Goal: Find specific page/section: Find specific page/section

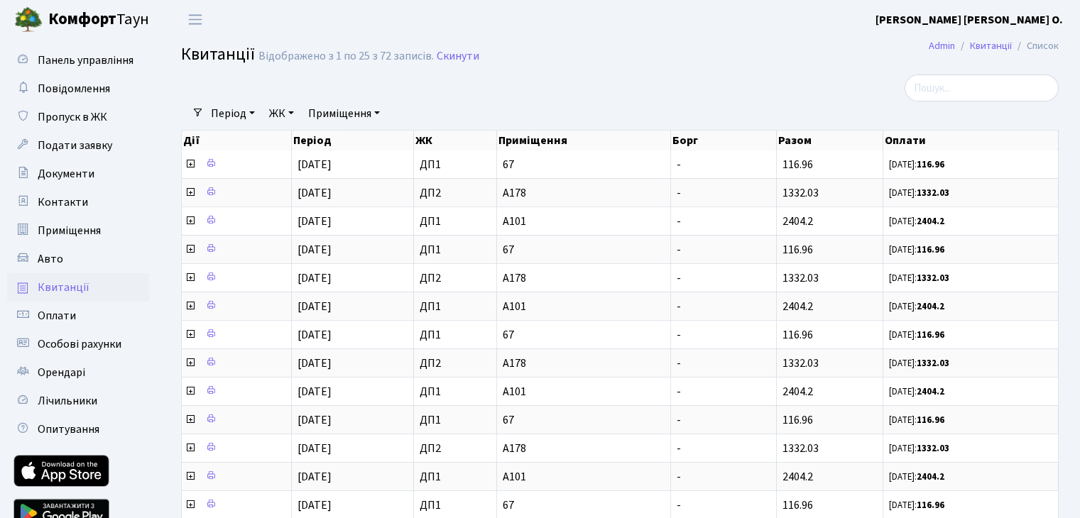
select select "25"
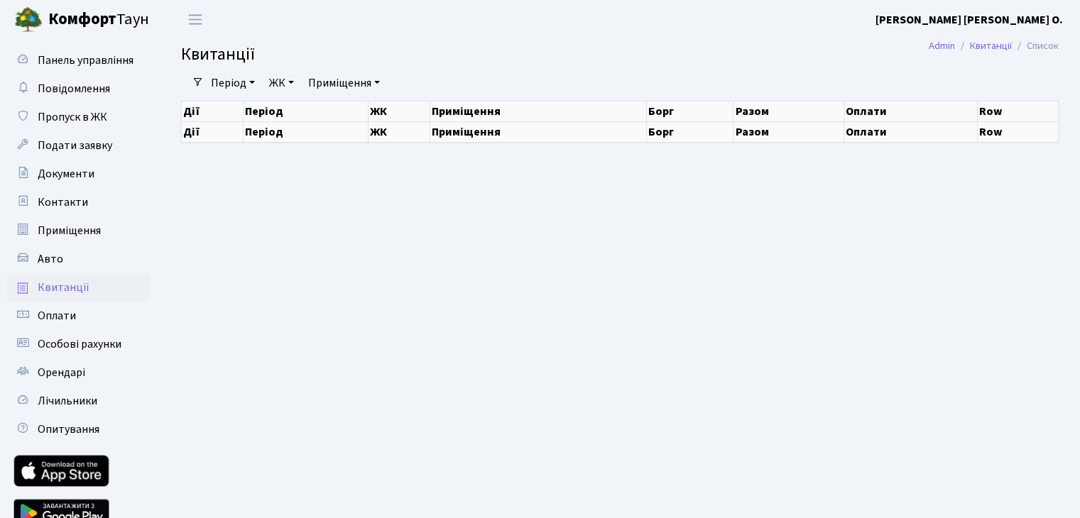
select select "25"
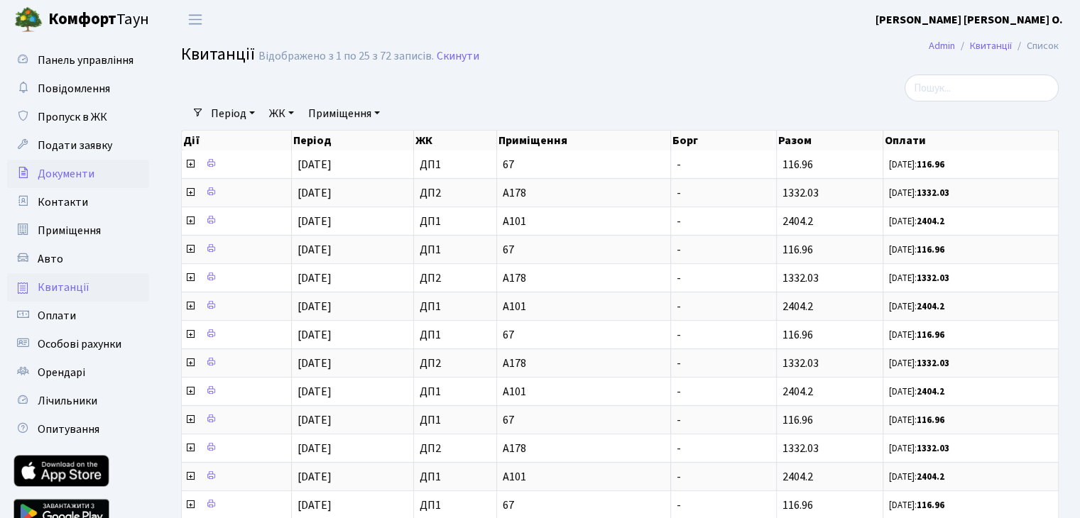
click at [88, 180] on span "Документи" at bounding box center [66, 174] width 57 height 16
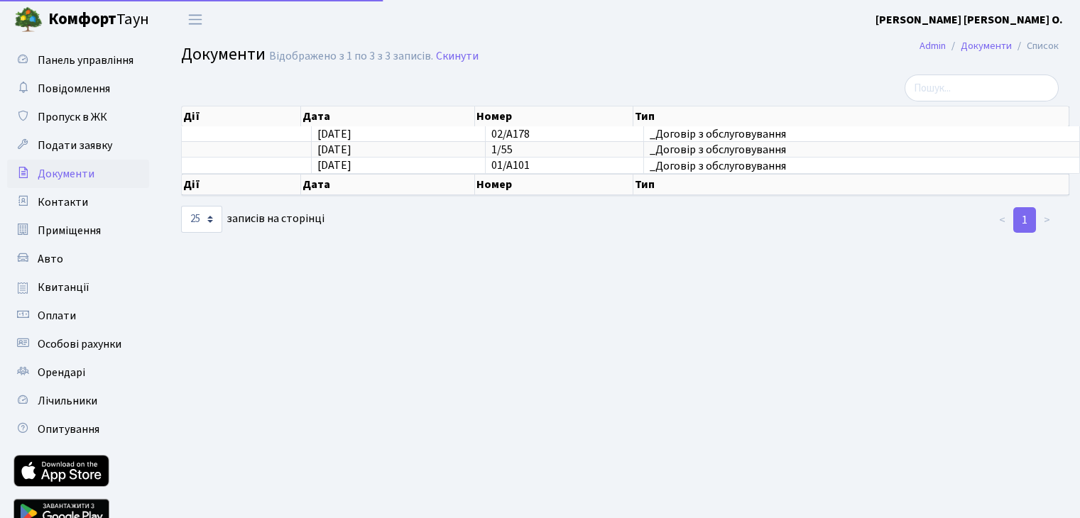
select select "25"
